Goal: Task Accomplishment & Management: Use online tool/utility

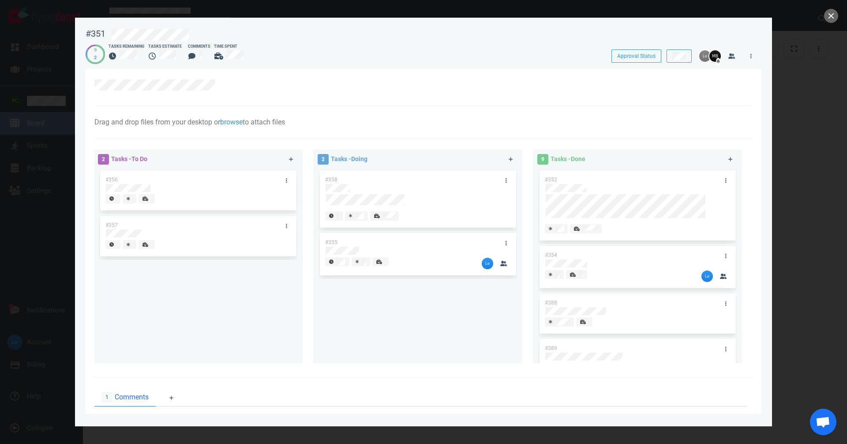
click at [379, 182] on div "#358" at bounding box center [409, 179] width 179 height 19
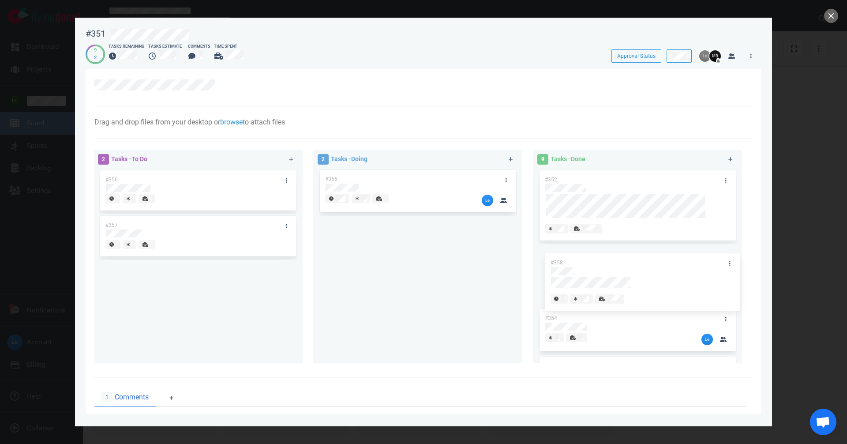
drag, startPoint x: 372, startPoint y: 176, endPoint x: 583, endPoint y: 263, distance: 229.0
click at [592, 263] on div "2 Tasks - To Do #356 #357 2 Tasks - Doing #358 #355 #358 9 Tasks - Done #352 #3…" at bounding box center [420, 257] width 663 height 227
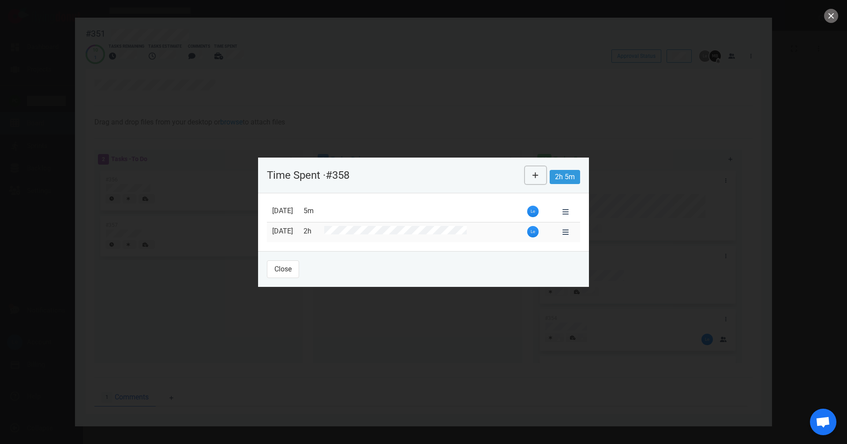
click at [534, 176] on icon at bounding box center [535, 175] width 6 height 7
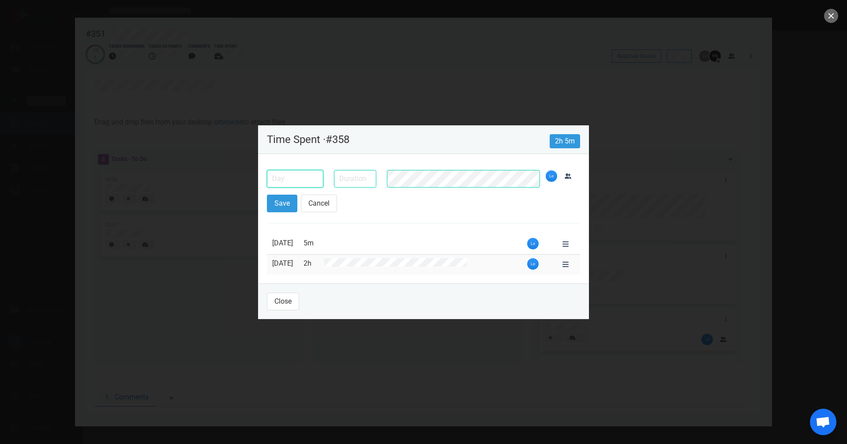
click at [303, 178] on input "text" at bounding box center [295, 179] width 56 height 18
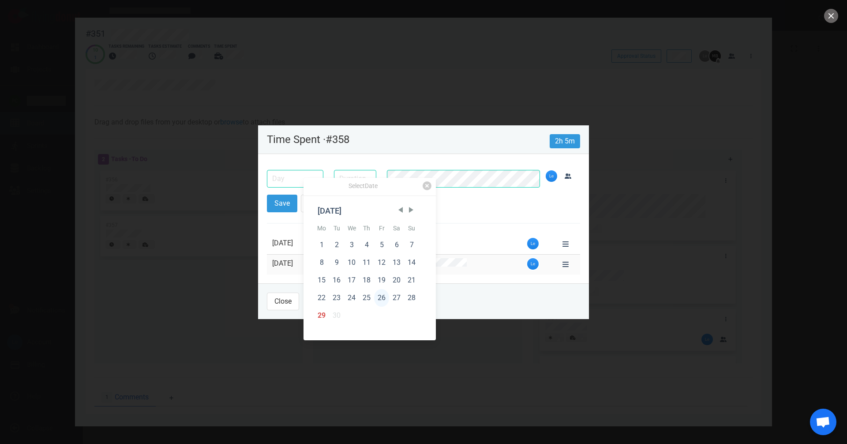
click at [380, 295] on div "26" at bounding box center [381, 298] width 15 height 18
type input "Sep 26, 2025"
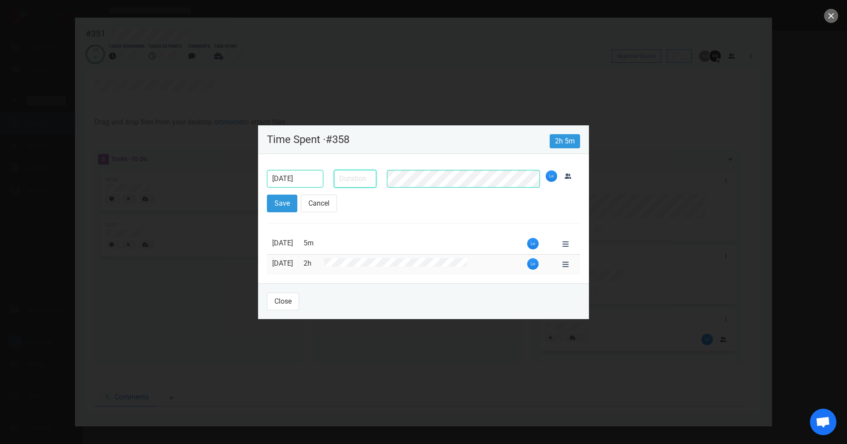
click at [356, 184] on input "text" at bounding box center [355, 179] width 42 height 18
drag, startPoint x: 365, startPoint y: 183, endPoint x: 380, endPoint y: 180, distance: 15.7
click at [365, 183] on input "4h" at bounding box center [355, 179] width 42 height 18
type input "4h"
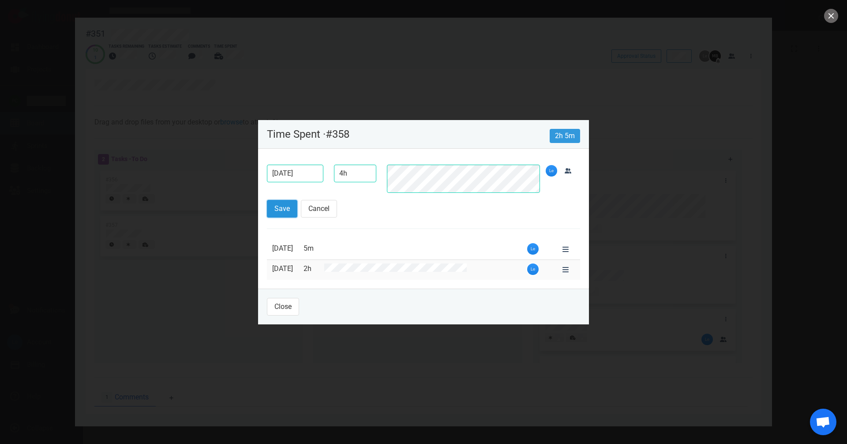
click at [283, 208] on button "Save" at bounding box center [282, 209] width 30 height 18
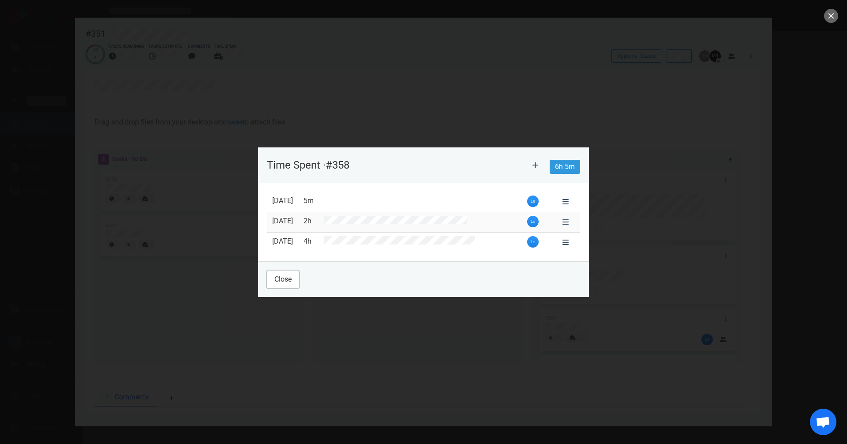
click at [282, 275] on button "Close" at bounding box center [283, 279] width 32 height 18
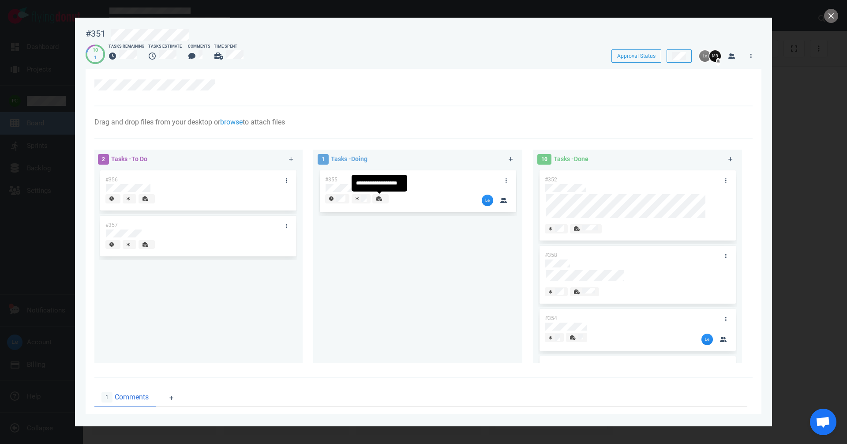
click at [376, 198] on icon at bounding box center [379, 198] width 6 height 4
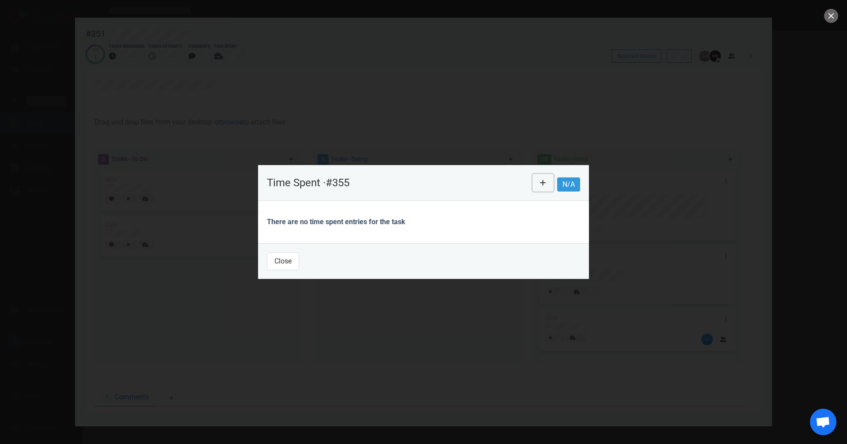
click at [541, 181] on icon at bounding box center [543, 182] width 6 height 7
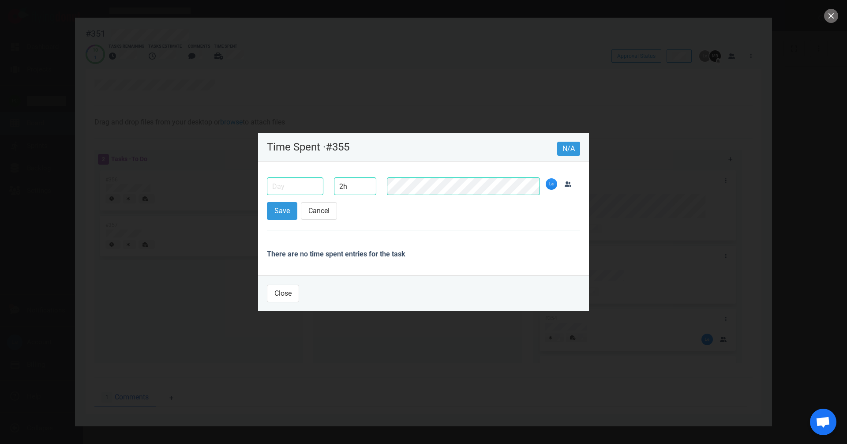
type input "2h"
click at [310, 184] on input "text" at bounding box center [295, 186] width 56 height 18
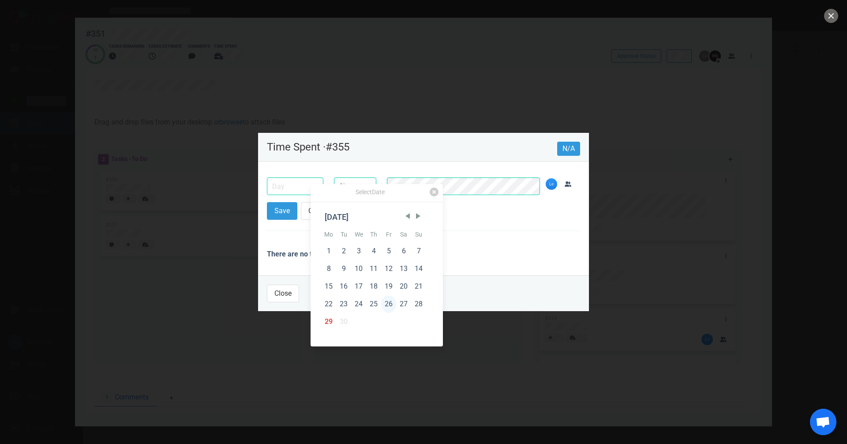
click at [390, 302] on div "26" at bounding box center [388, 304] width 15 height 18
type input "Sep 26, 2025"
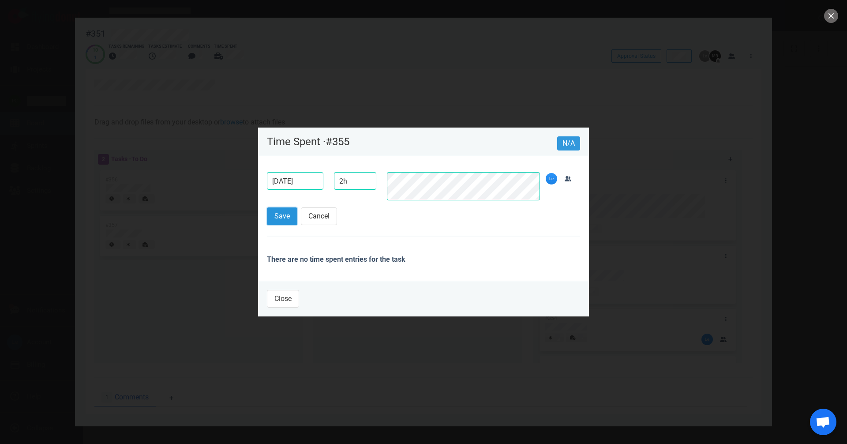
click at [274, 219] on button "Save" at bounding box center [282, 216] width 30 height 18
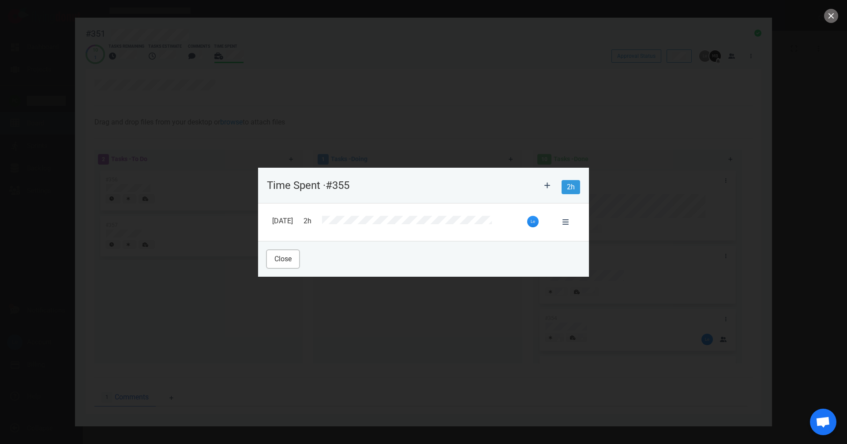
click at [271, 255] on button "Close" at bounding box center [283, 259] width 32 height 18
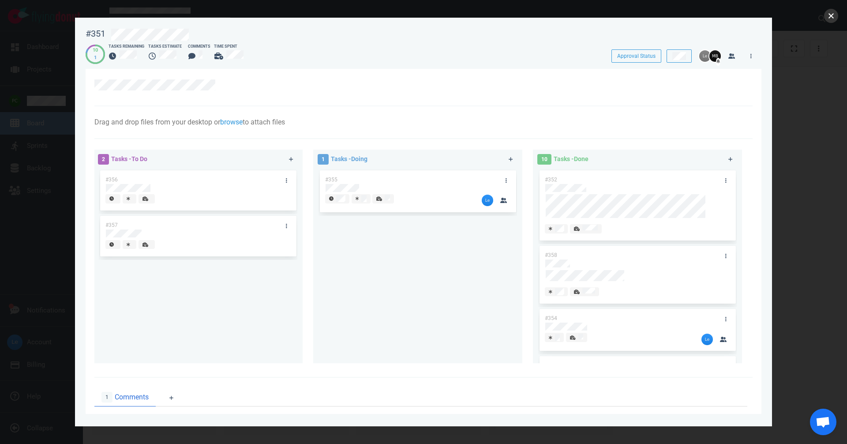
click at [828, 13] on button "close" at bounding box center [831, 16] width 14 height 14
